Goal: Check status: Check status

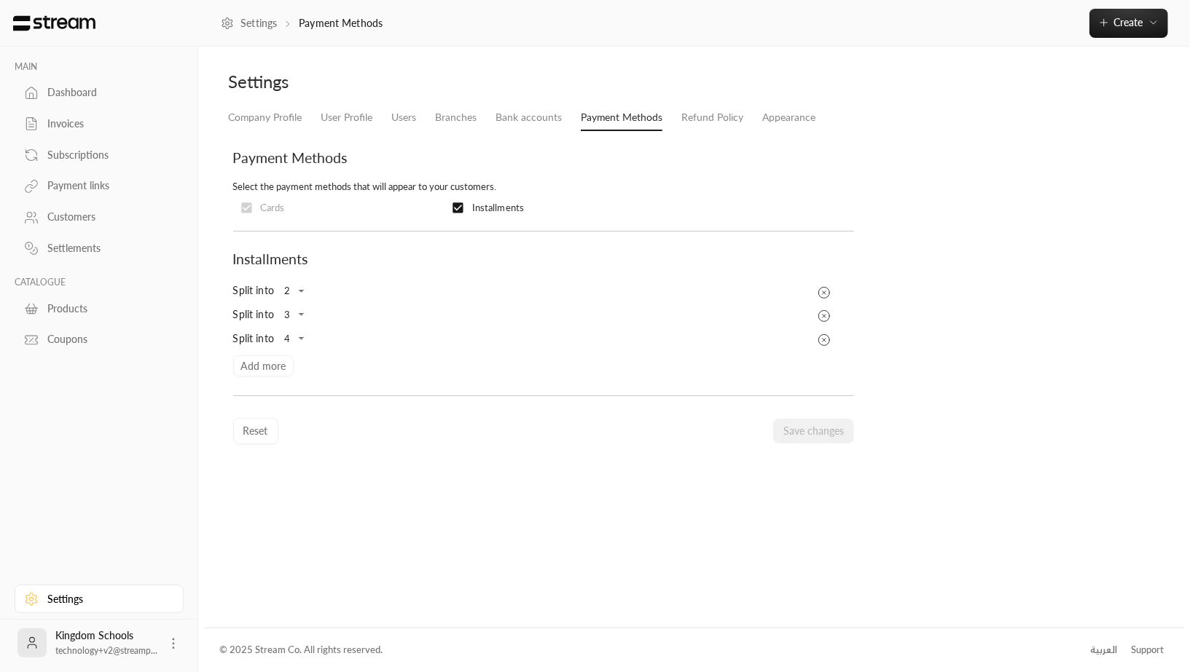
click at [262, 366] on div "Split into 2 * ​ Split into 3 * ​ Split into 4 * ​ Add more" at bounding box center [543, 328] width 635 height 98
click at [253, 366] on div "Split into 2 * ​ Split into 3 * ​ Split into 4 * ​ Add more" at bounding box center [543, 328] width 635 height 98
click at [303, 291] on body "MAIN Dashboard Invoices Subscriptions Payment links Customers Settlements CATAL…" at bounding box center [595, 336] width 1190 height 672
click at [392, 523] on div at bounding box center [595, 336] width 1190 height 672
